Goal: Find specific page/section: Find specific page/section

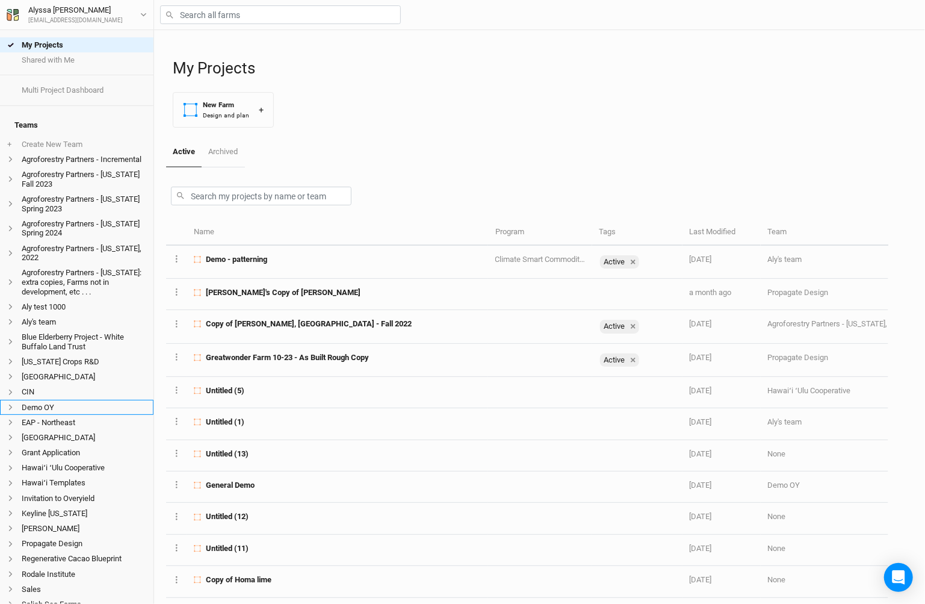
scroll to position [206, 0]
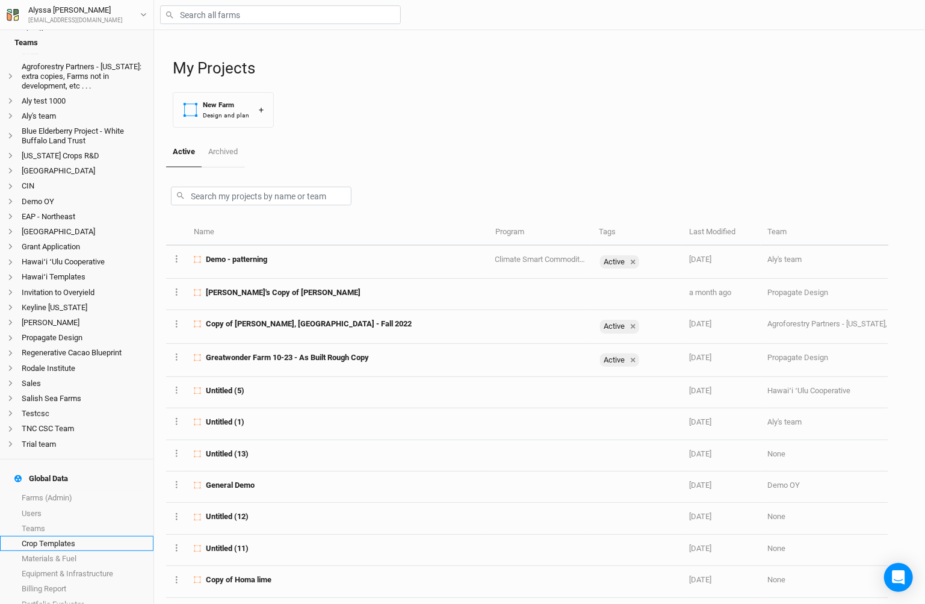
click at [34, 536] on link "Crop Templates" at bounding box center [76, 543] width 153 height 15
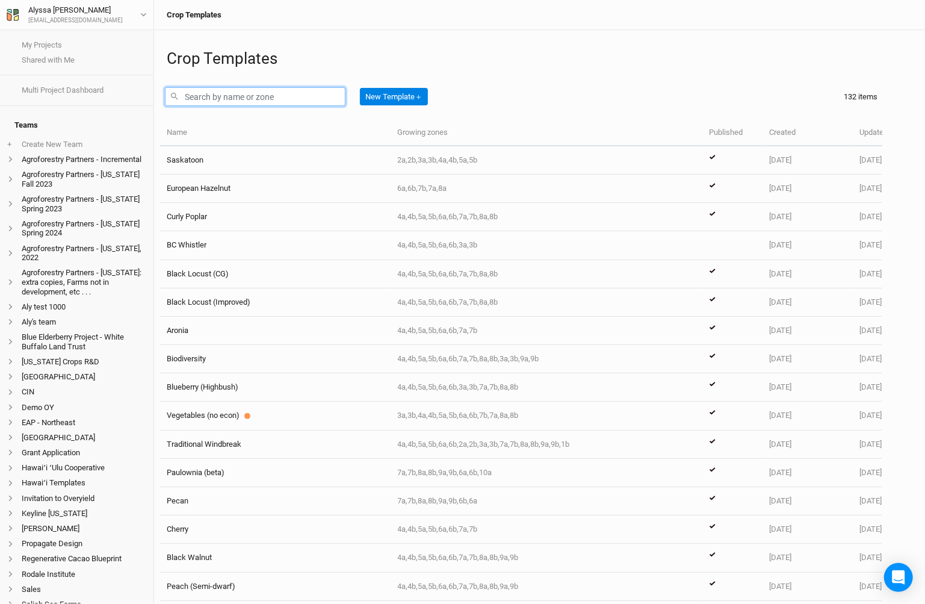
click at [279, 94] on input "text" at bounding box center [255, 96] width 181 height 19
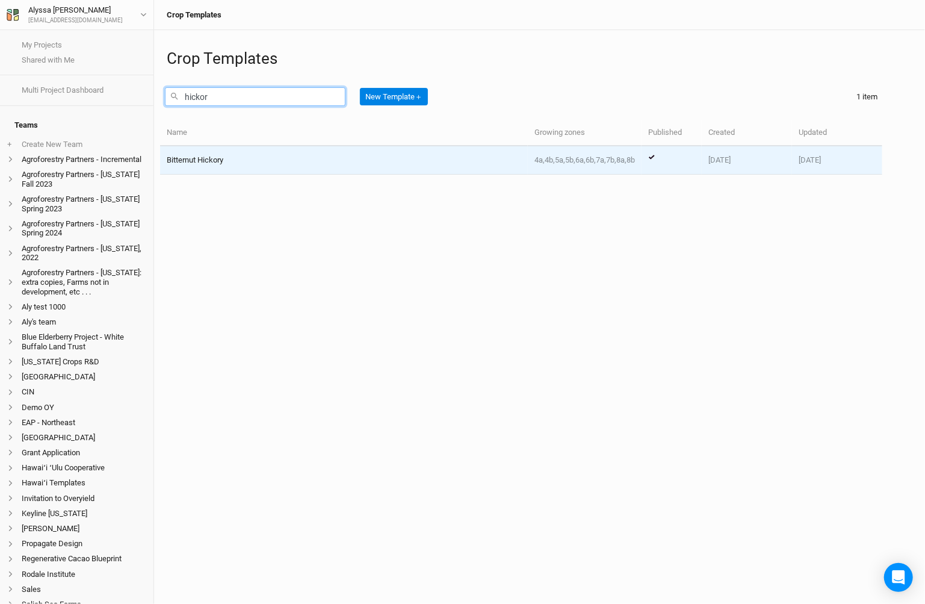
type input "hickor"
click at [259, 155] on div "Bitternut Hickory" at bounding box center [344, 160] width 354 height 11
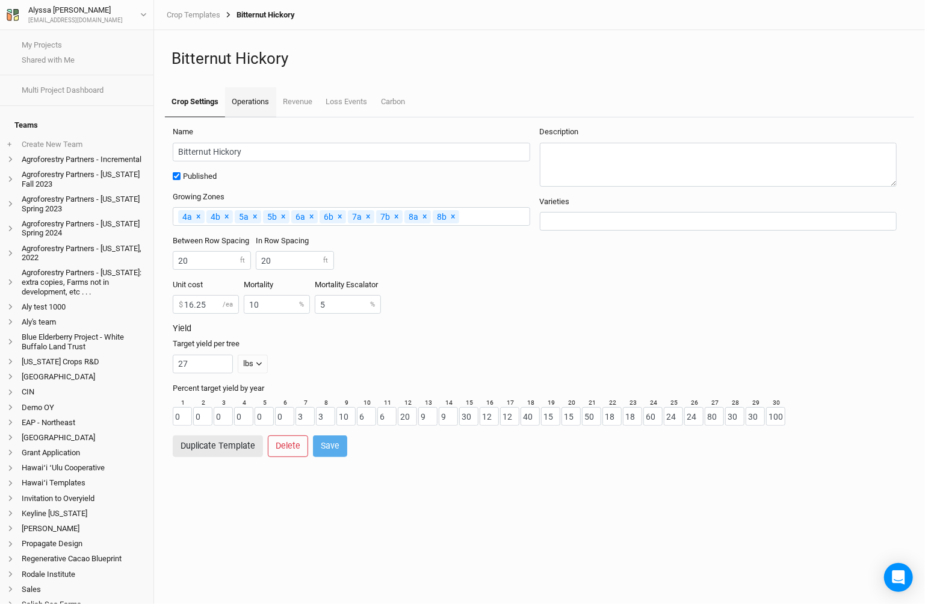
click at [265, 101] on link "Operations" at bounding box center [250, 102] width 51 height 30
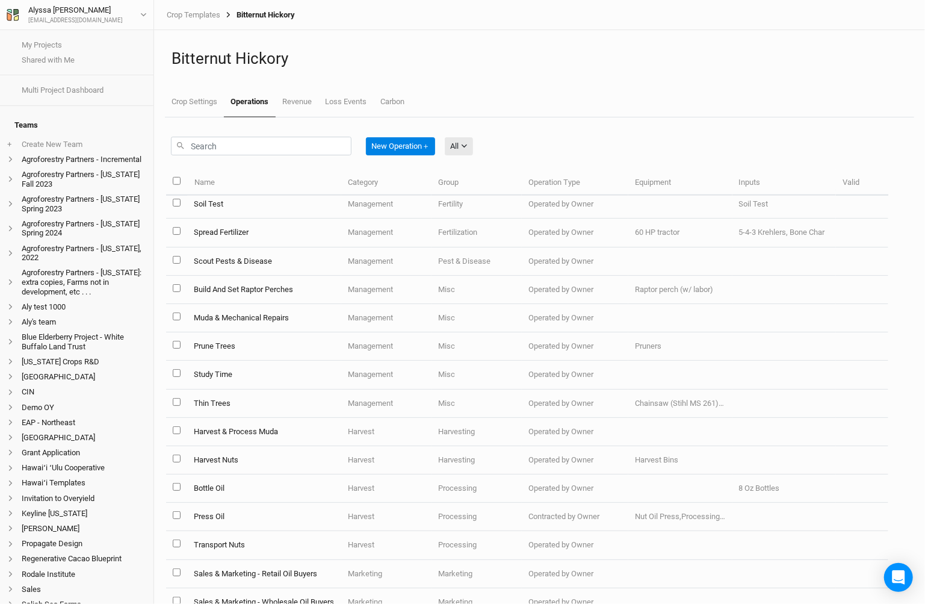
scroll to position [814, 0]
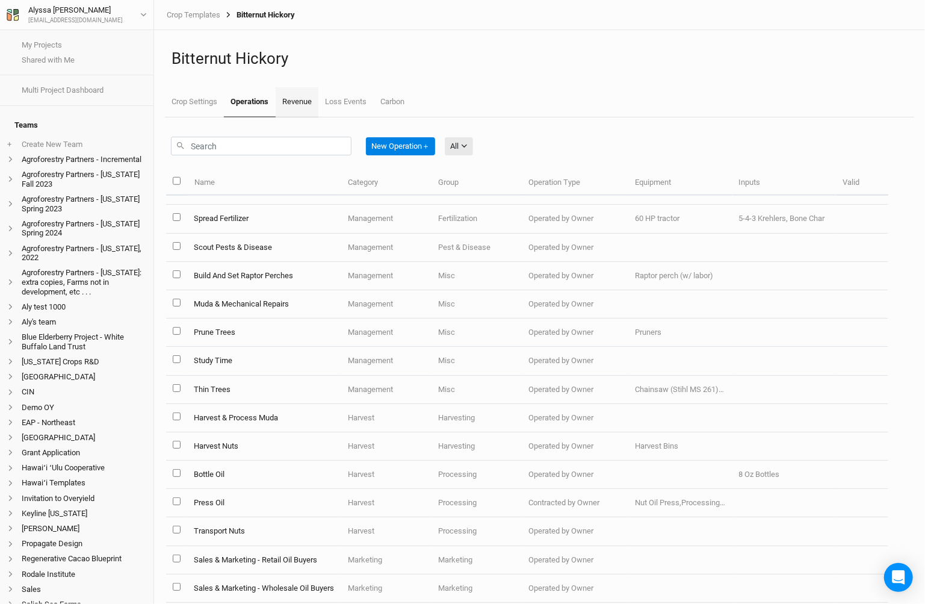
click at [293, 108] on link "Revenue" at bounding box center [297, 102] width 43 height 30
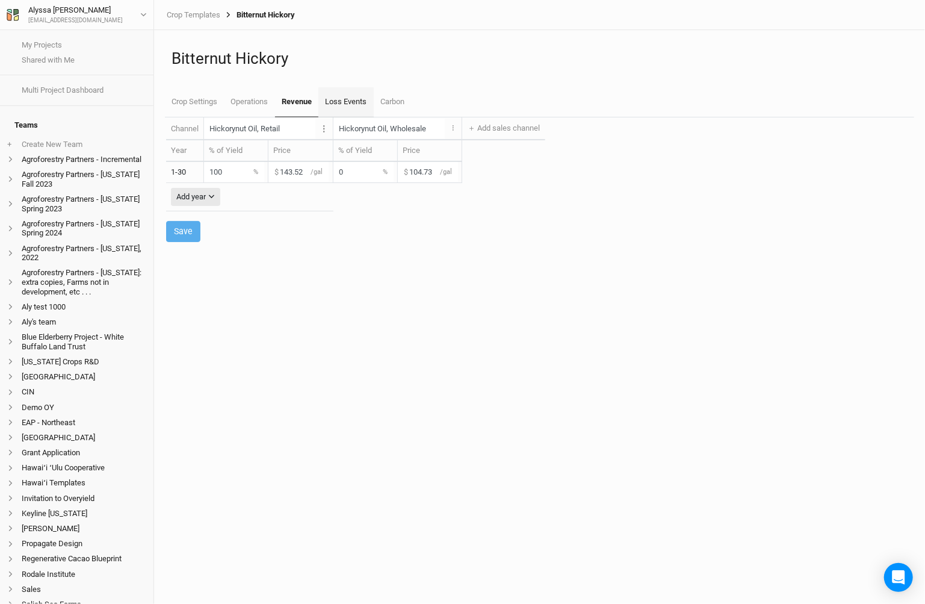
click at [335, 106] on link "Loss Events" at bounding box center [345, 102] width 55 height 30
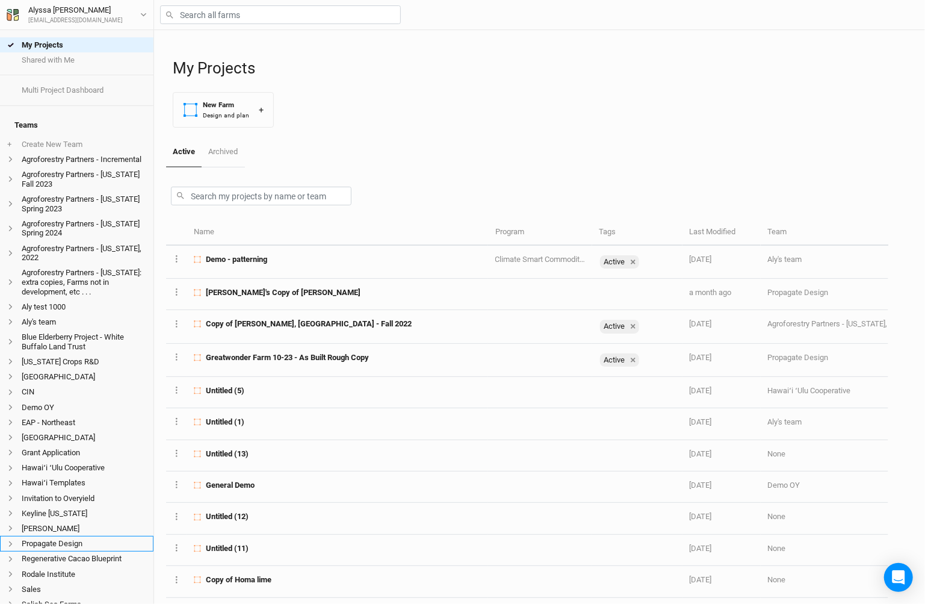
scroll to position [206, 0]
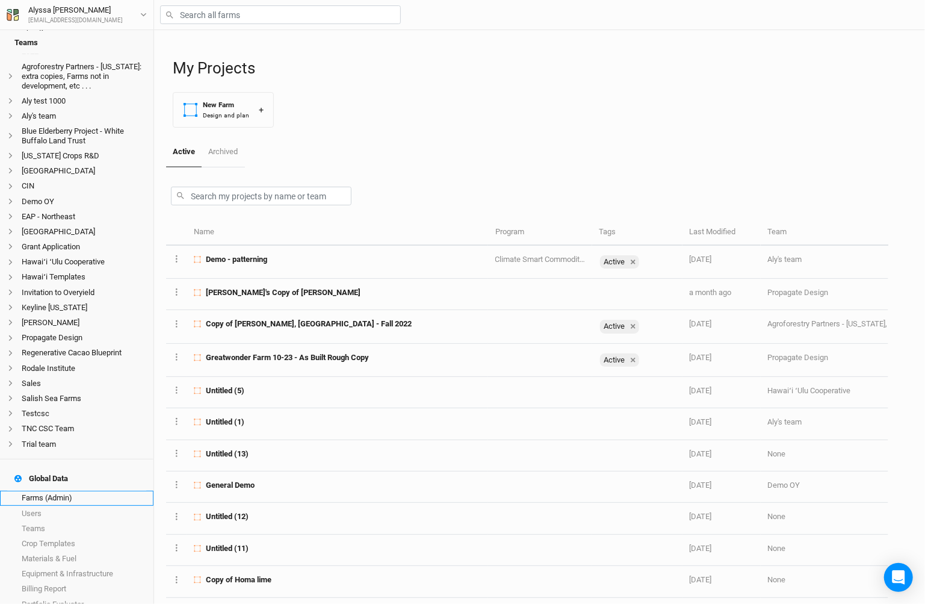
click at [78, 491] on link "Farms (Admin)" at bounding box center [76, 498] width 153 height 15
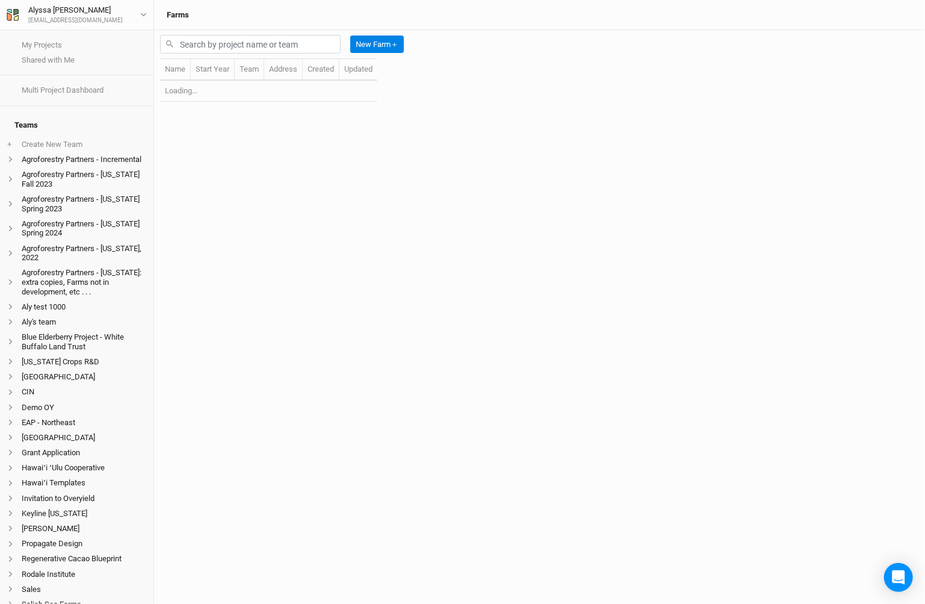
click at [268, 34] on div "New Farm ＋" at bounding box center [284, 44] width 249 height 28
click at [276, 47] on input "text" at bounding box center [250, 44] width 181 height 19
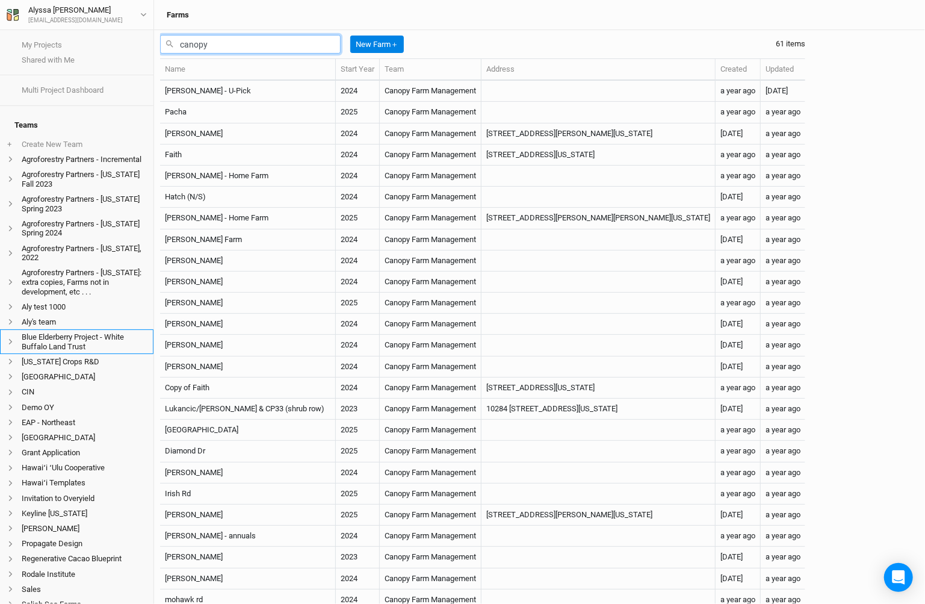
scroll to position [206, 0]
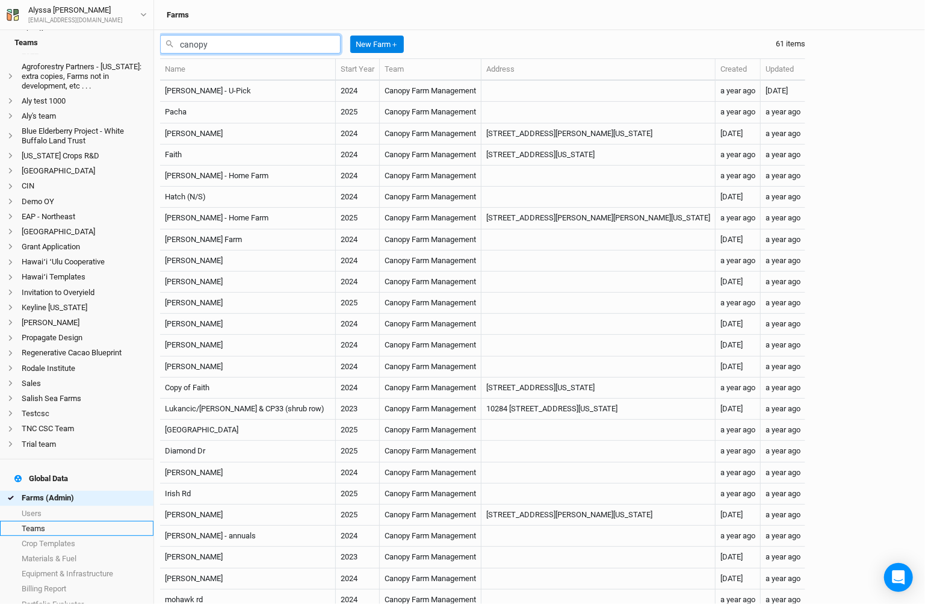
type input "canopy"
click at [73, 521] on link "Teams" at bounding box center [76, 528] width 153 height 15
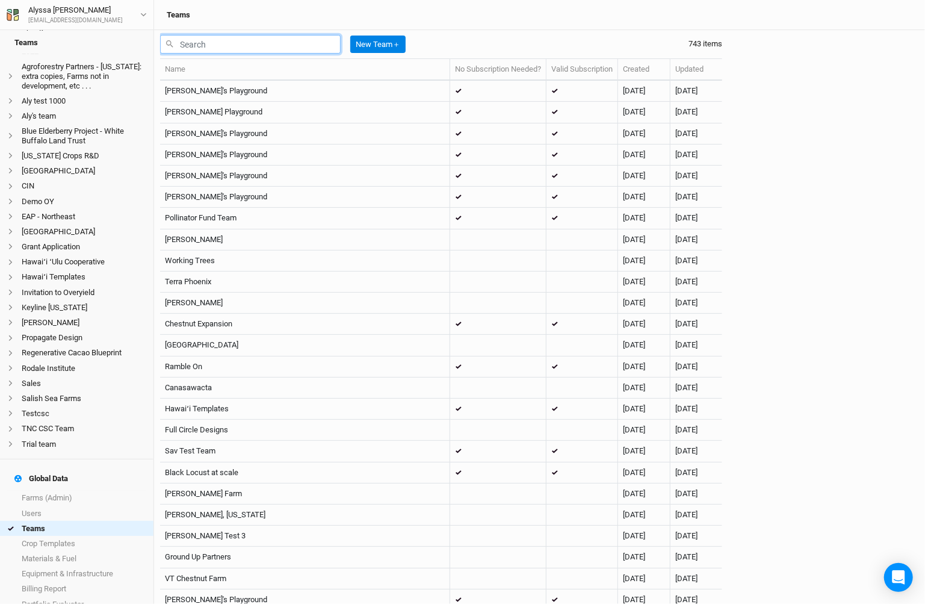
click at [265, 42] on input "text" at bounding box center [250, 44] width 181 height 19
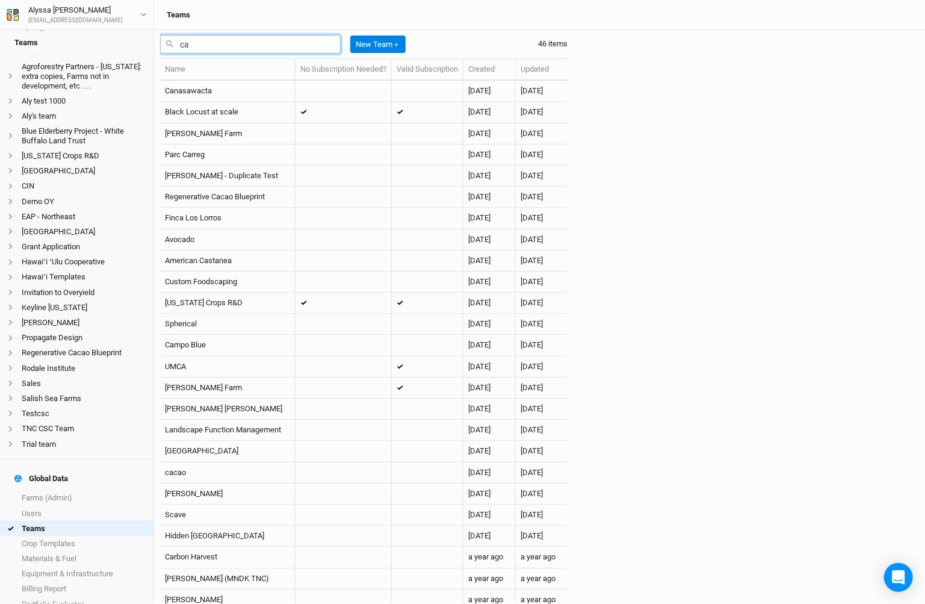
type input "c"
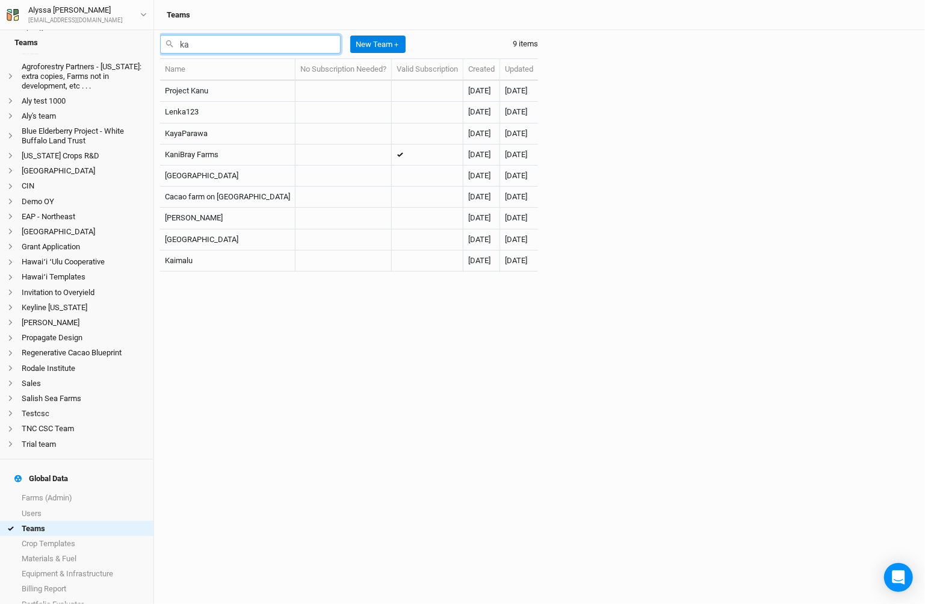
type input "k"
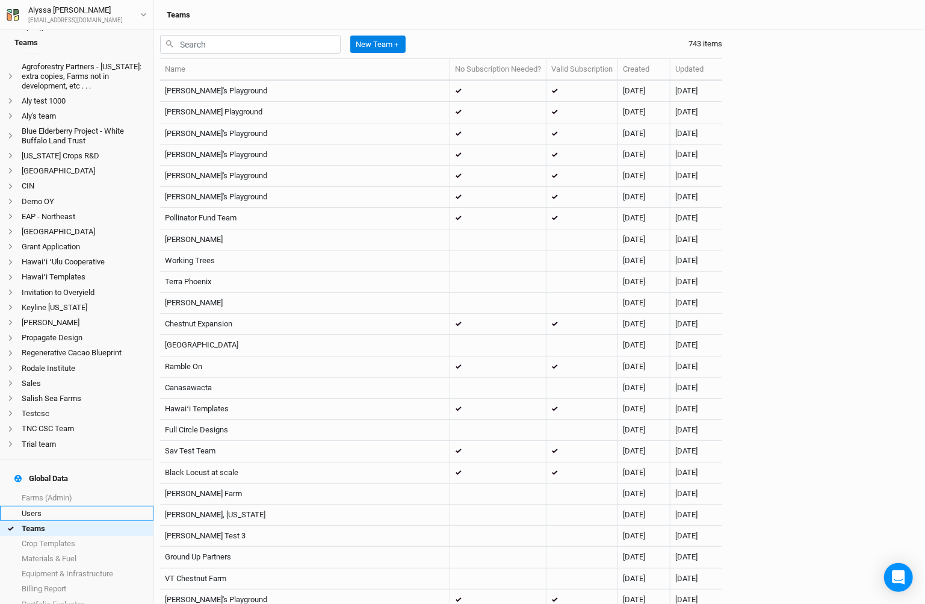
click at [92, 506] on link "Users" at bounding box center [76, 513] width 153 height 15
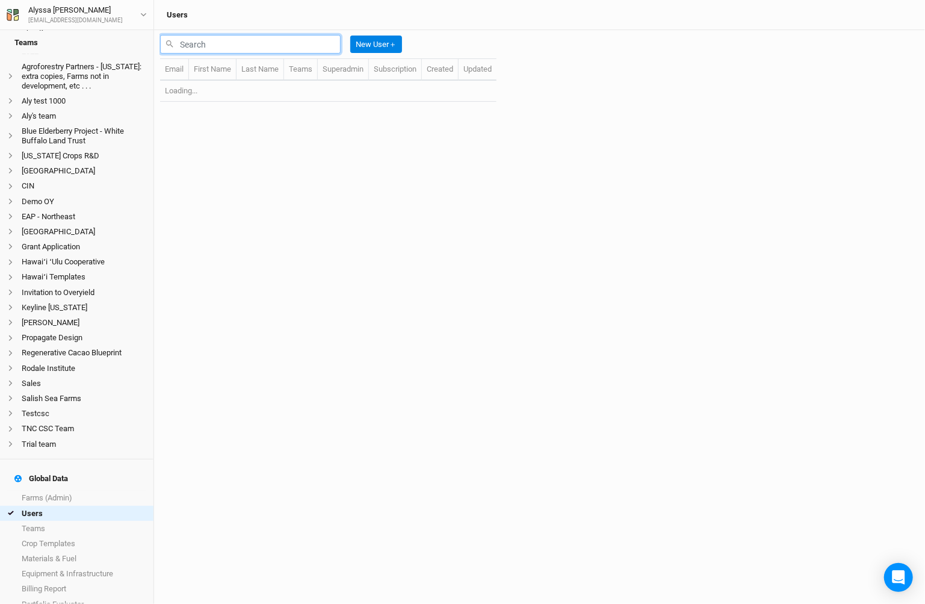
click at [252, 42] on input "text" at bounding box center [250, 44] width 181 height 19
click at [235, 48] on input "katlyn" at bounding box center [250, 44] width 181 height 19
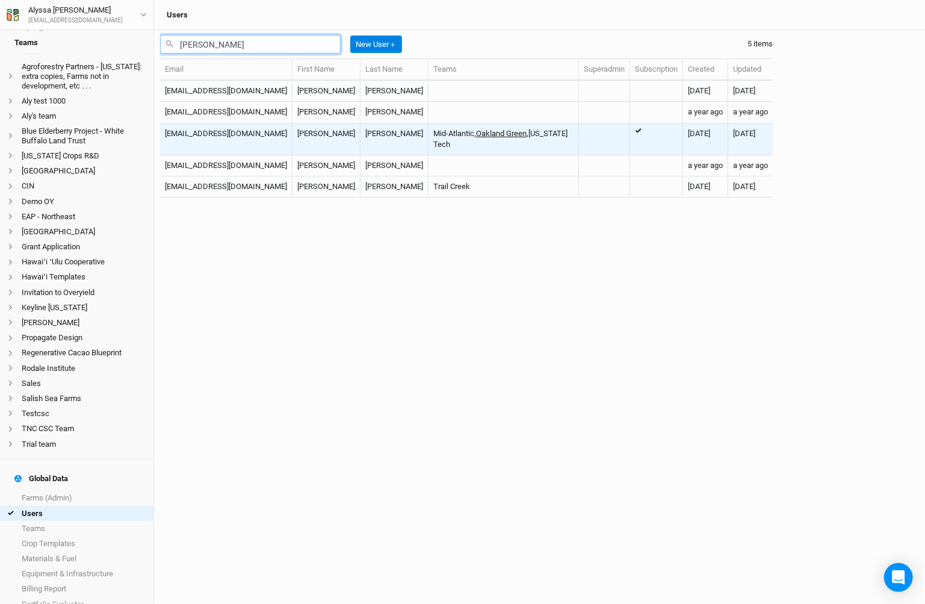
type input "[PERSON_NAME]"
click at [476, 135] on link "Oakland Green" at bounding box center [501, 133] width 51 height 9
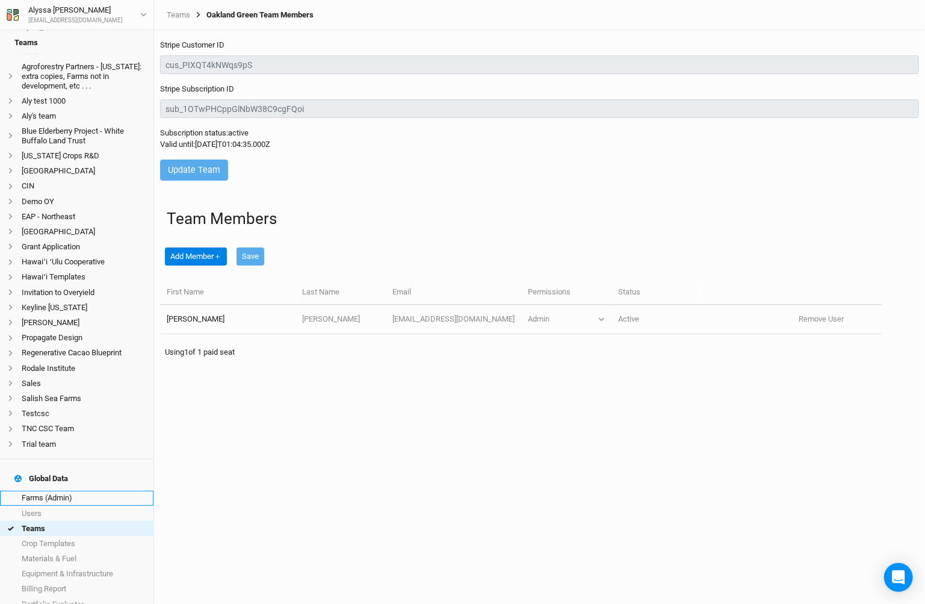
click at [82, 491] on link "Farms (Admin)" at bounding box center [76, 498] width 153 height 15
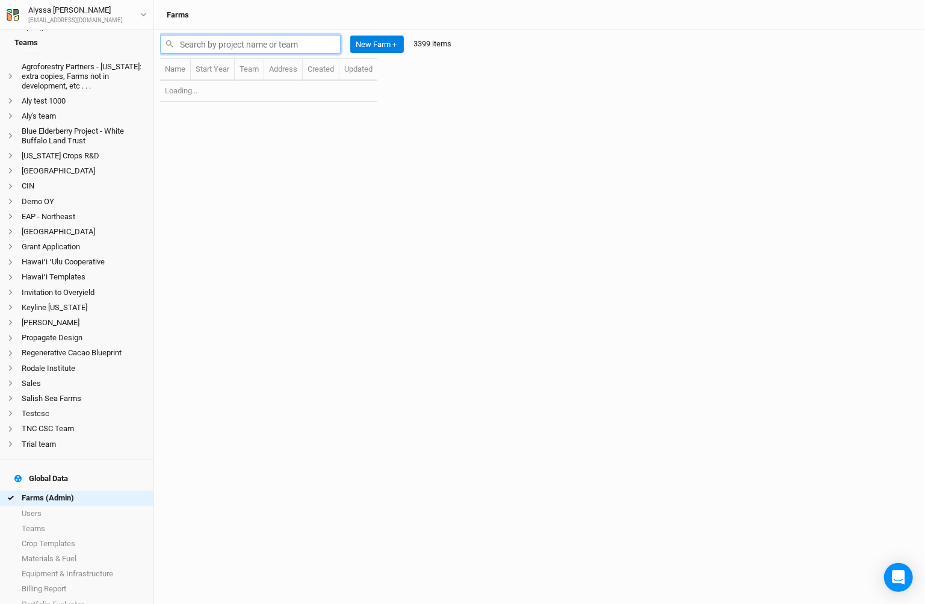
click at [277, 42] on input "text" at bounding box center [250, 44] width 181 height 19
